Goal: Task Accomplishment & Management: Manage account settings

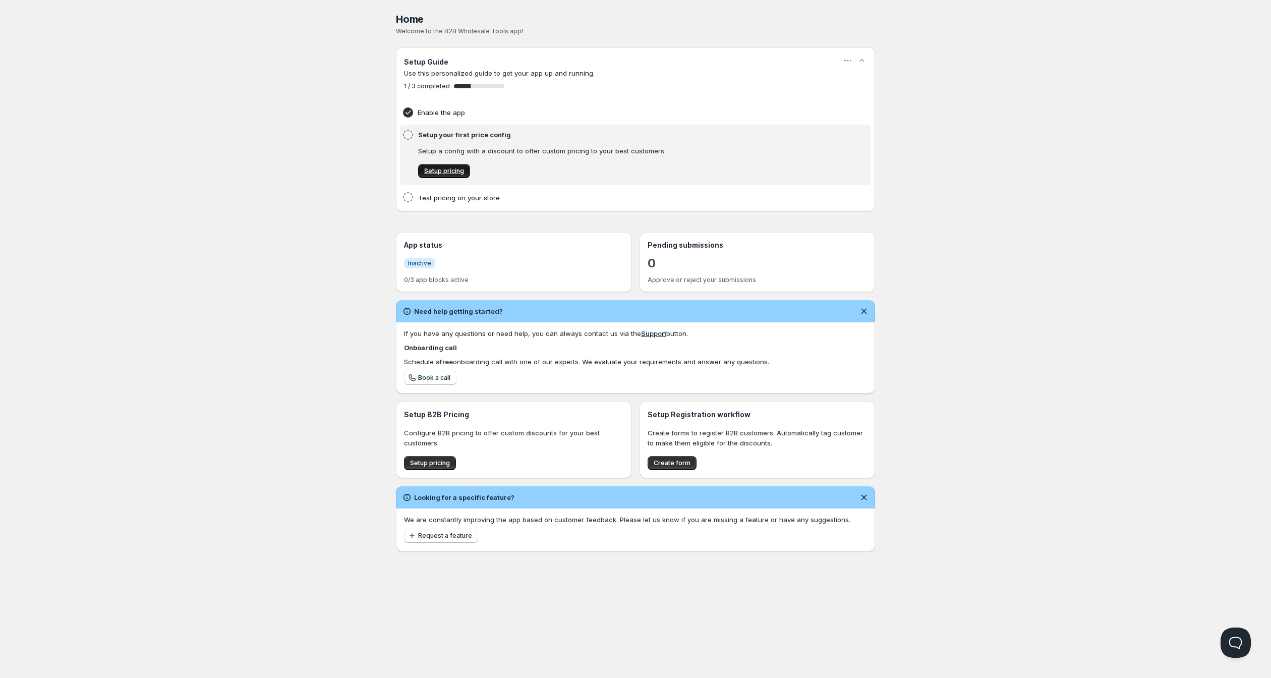
click at [446, 175] on span "Setup pricing" at bounding box center [444, 171] width 40 height 8
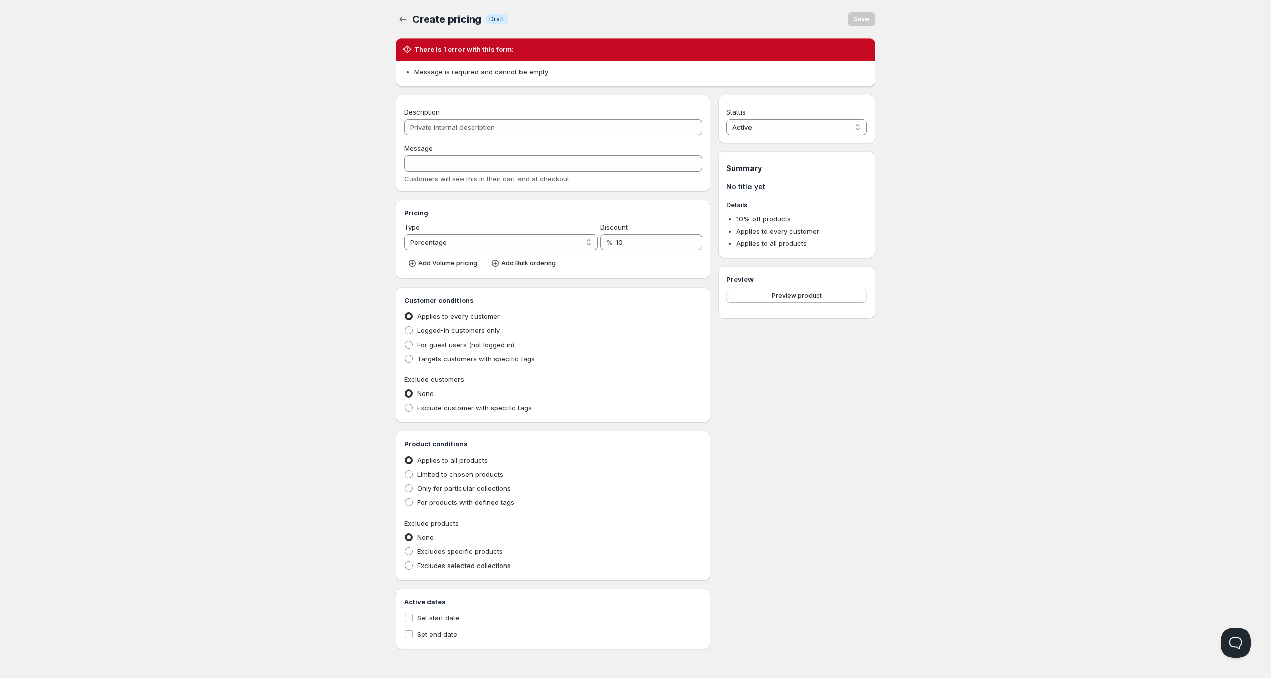
select select "0"
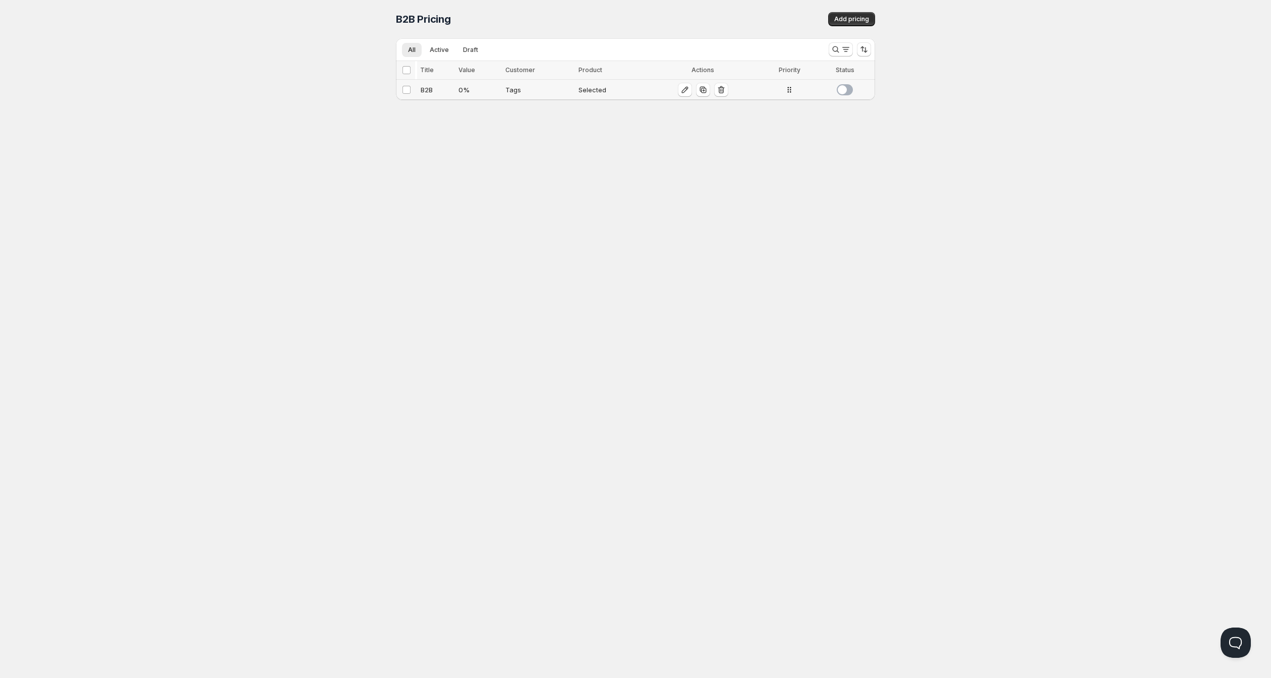
click at [853, 95] on span at bounding box center [845, 89] width 16 height 11
click at [869, 21] on span "Add pricing" at bounding box center [852, 19] width 35 height 8
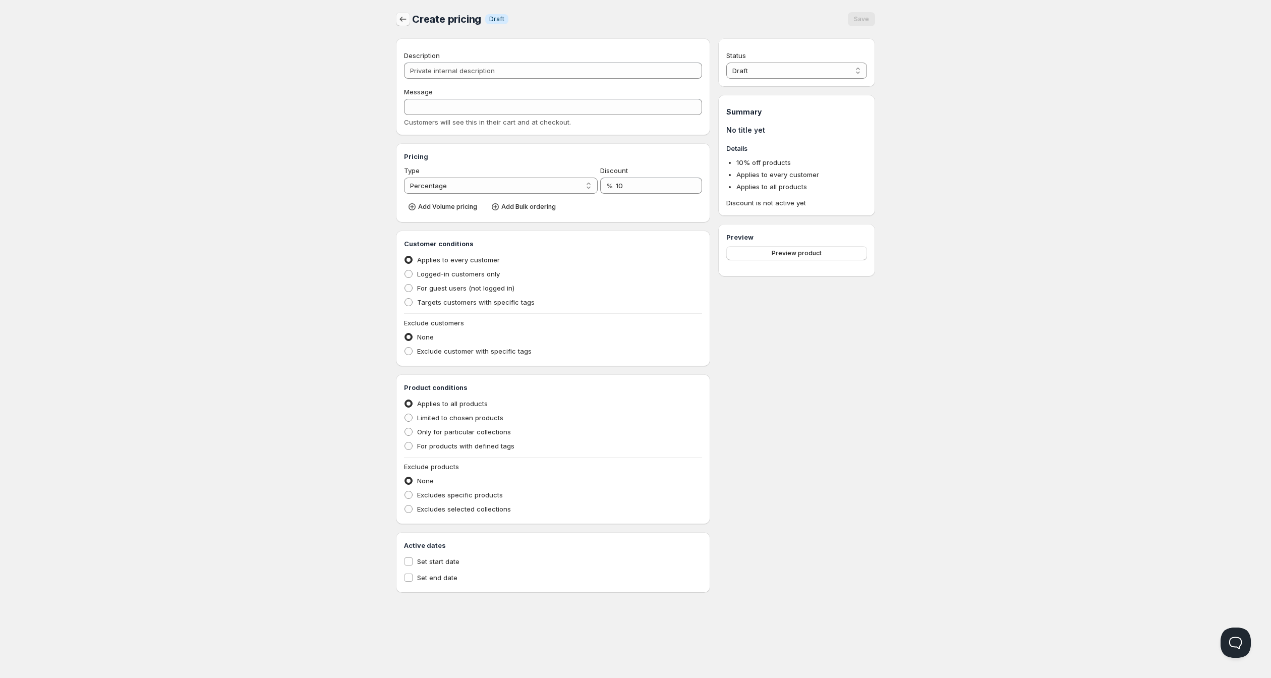
click at [398, 23] on icon "button" at bounding box center [403, 19] width 10 height 10
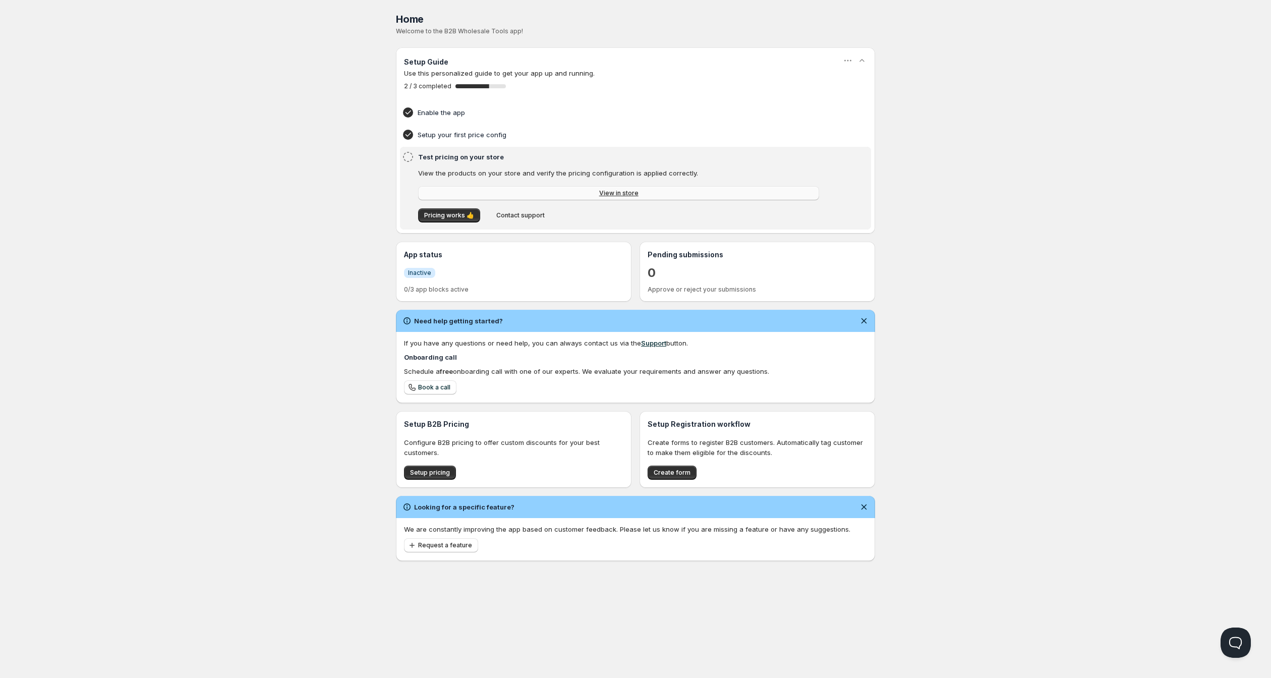
click at [599, 197] on span "View in store" at bounding box center [618, 193] width 39 height 8
click at [627, 197] on span "View in store" at bounding box center [618, 193] width 39 height 8
